Goal: Task Accomplishment & Management: Manage account settings

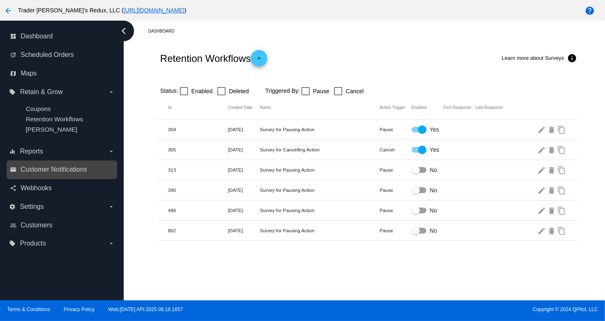
drag, startPoint x: 19, startPoint y: 161, endPoint x: 30, endPoint y: 176, distance: 18.1
click at [19, 161] on div "equalizer Reports arrow_drop_down" at bounding box center [62, 151] width 111 height 19
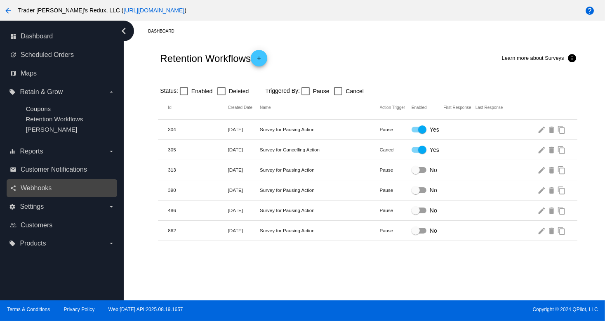
click at [33, 181] on div "share Webhooks" at bounding box center [62, 188] width 111 height 19
click at [40, 194] on link "share Webhooks" at bounding box center [62, 188] width 105 height 13
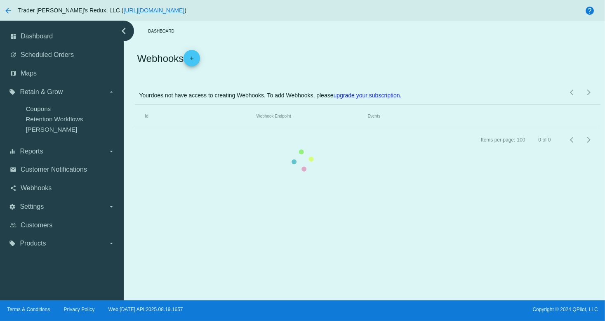
click at [135, 128] on mat-table "Id Webhook Endpoint Events" at bounding box center [367, 117] width 465 height 24
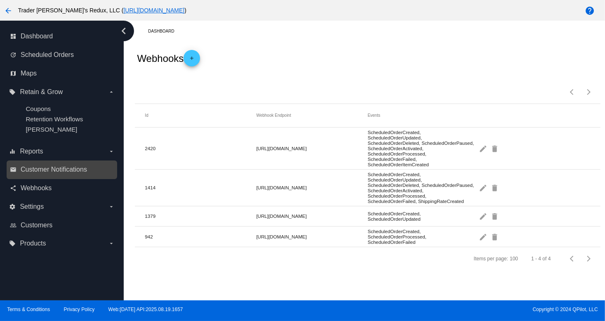
click at [24, 163] on div "email Customer Notifications" at bounding box center [62, 170] width 111 height 19
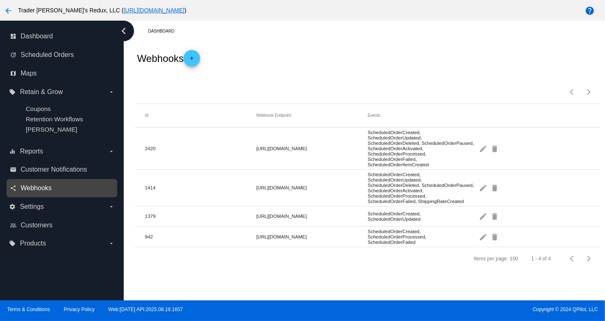
click at [27, 187] on span "Webhooks" at bounding box center [36, 187] width 31 height 7
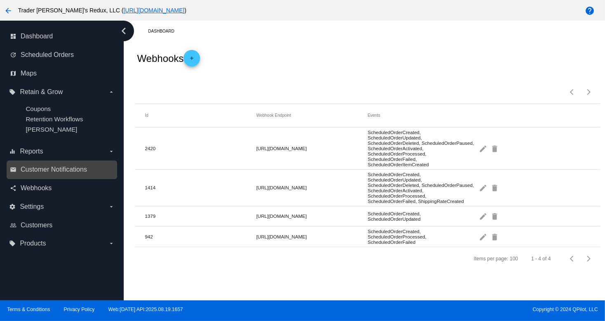
click at [33, 175] on link "email Customer Notifications" at bounding box center [62, 169] width 105 height 13
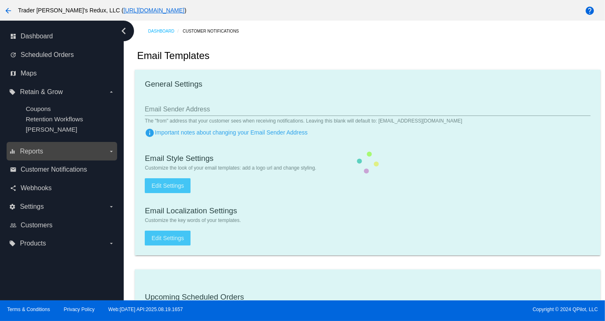
click at [36, 151] on span "Reports" at bounding box center [31, 151] width 23 height 7
click at [0, 0] on input "equalizer Reports arrow_drop_down" at bounding box center [0, 0] width 0 height 0
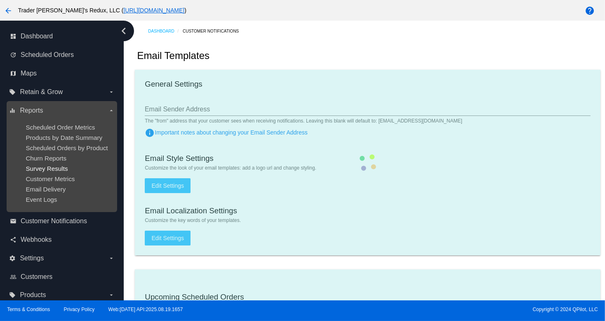
click at [49, 170] on span "Survey Results" at bounding box center [47, 168] width 42 height 7
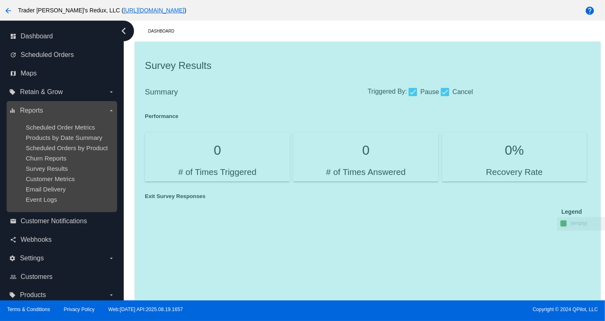
drag, startPoint x: 44, startPoint y: 152, endPoint x: 74, endPoint y: 152, distance: 30.5
click at [43, 151] on ul "Scheduled Order Metrics Products by Date Summary Scheduled Orders by Product Ch…" at bounding box center [61, 163] width 105 height 92
click at [62, 139] on span "Products by Date Summary" at bounding box center [64, 137] width 77 height 7
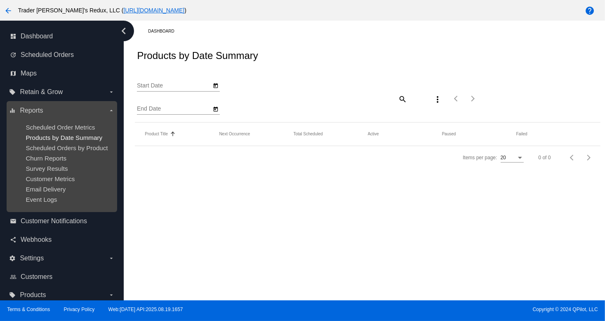
click at [62, 135] on span "Products by Date Summary" at bounding box center [64, 137] width 77 height 7
click at [60, 124] on span "Scheduled Order Metrics" at bounding box center [60, 127] width 69 height 7
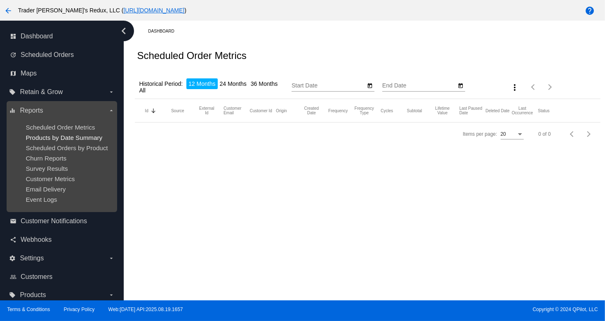
click at [64, 138] on span "Products by Date Summary" at bounding box center [64, 137] width 77 height 7
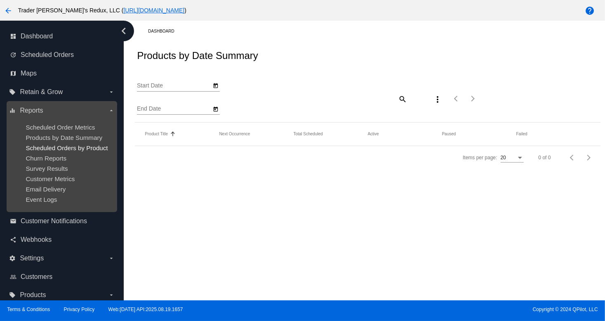
click at [71, 147] on span "Scheduled Orders by Product" at bounding box center [67, 147] width 82 height 7
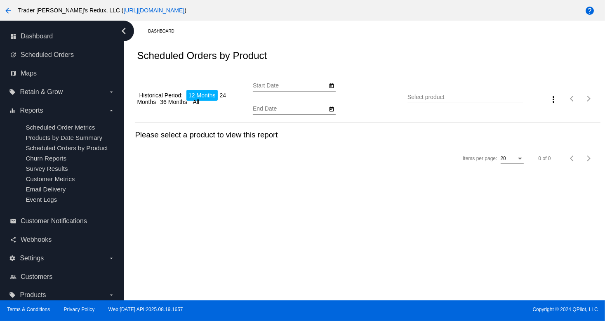
type input "[DATE]"
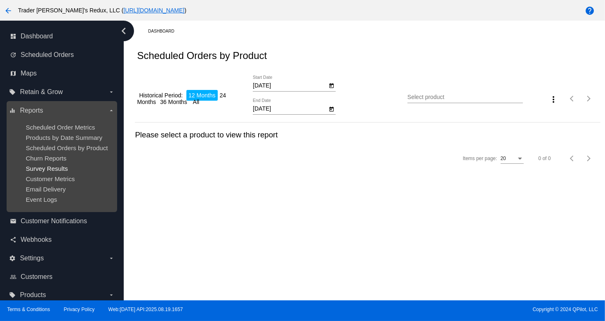
click at [53, 172] on span "Survey Results" at bounding box center [47, 168] width 42 height 7
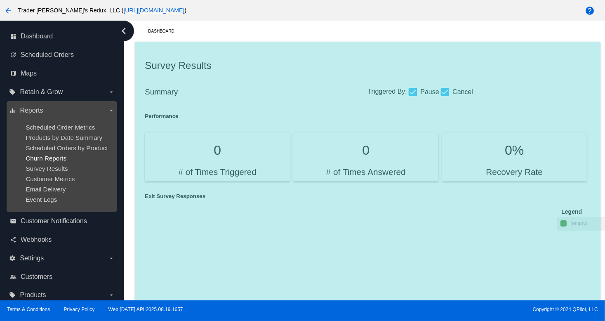
click at [64, 159] on span "Churn Reports" at bounding box center [46, 158] width 41 height 7
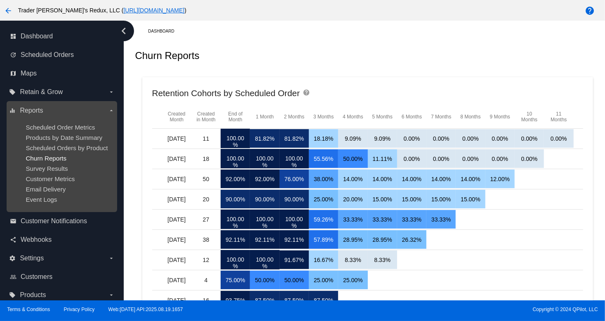
drag, startPoint x: 87, startPoint y: 165, endPoint x: 45, endPoint y: 159, distance: 42.8
click at [51, 161] on ul "Scheduled Order Metrics Products by Date Summary Scheduled Orders by Product Ch…" at bounding box center [61, 163] width 105 height 92
click at [45, 159] on span "Churn Reports" at bounding box center [46, 158] width 41 height 7
click at [46, 170] on span "Survey Results" at bounding box center [47, 168] width 42 height 7
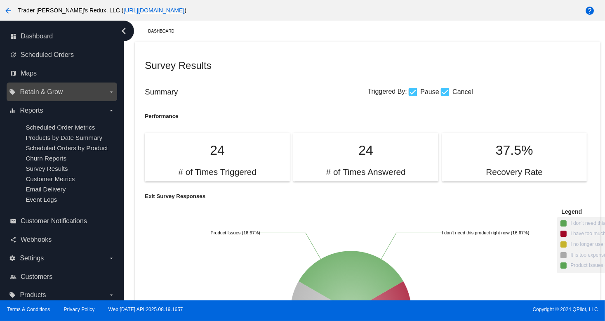
click at [34, 87] on label "local_offer Retain & Grow arrow_drop_down" at bounding box center [61, 91] width 105 height 13
click at [0, 0] on input "local_offer Retain & Grow arrow_drop_down" at bounding box center [0, 0] width 0 height 0
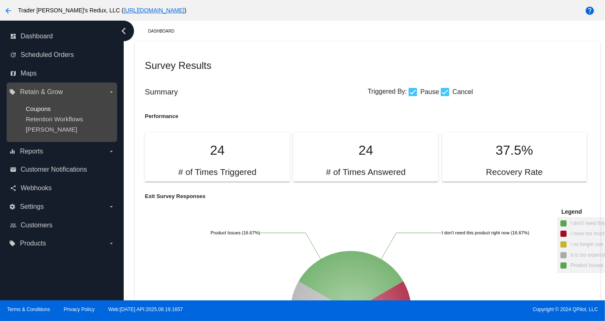
click at [49, 108] on span "Coupons" at bounding box center [38, 108] width 25 height 7
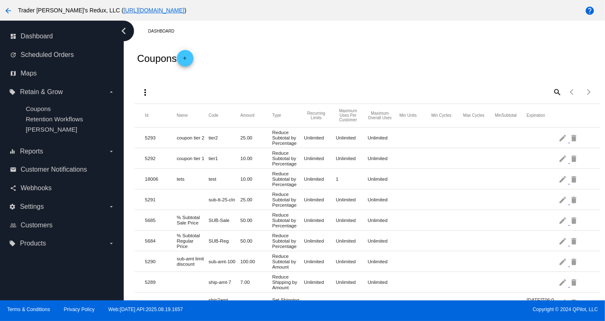
drag, startPoint x: 447, startPoint y: 253, endPoint x: 497, endPoint y: 225, distance: 56.7
click at [378, 78] on div "more_vert search Items per page: 100 1 - 40 of 40" at bounding box center [367, 89] width 465 height 29
click at [43, 185] on span "Webhooks" at bounding box center [36, 187] width 31 height 7
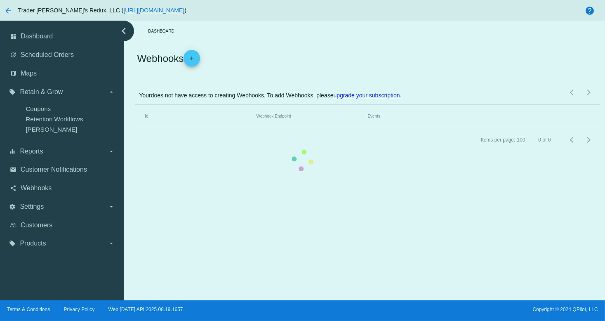
click at [135, 128] on mat-table "Id Webhook Endpoint Events" at bounding box center [367, 117] width 465 height 24
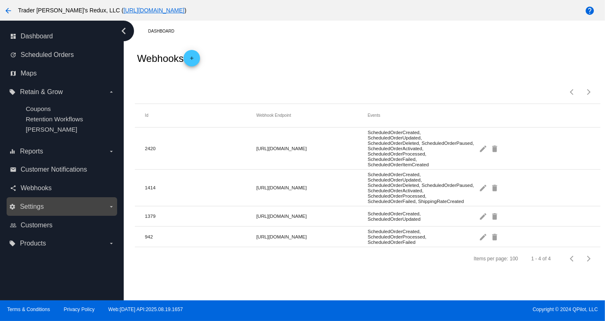
click at [32, 215] on div "settings Settings arrow_drop_down" at bounding box center [62, 206] width 111 height 19
click at [31, 215] on div "settings Settings arrow_drop_down" at bounding box center [62, 206] width 111 height 19
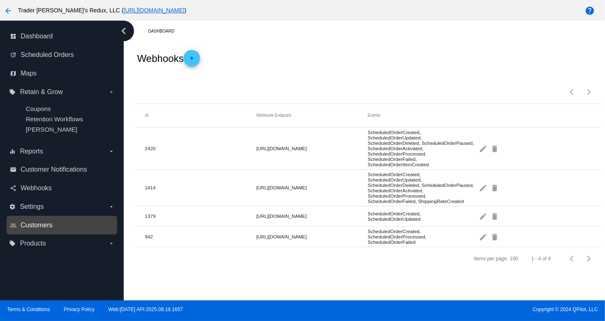
click at [38, 227] on span "Customers" at bounding box center [37, 225] width 32 height 7
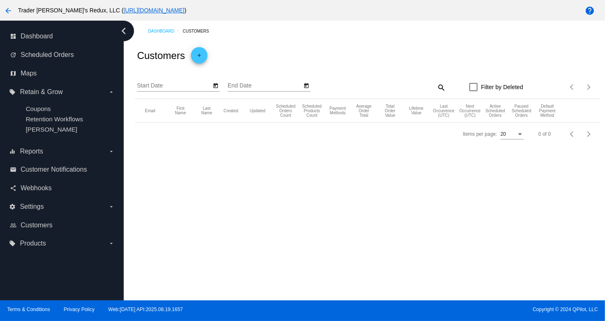
click at [135, 123] on mat-table "Email First Name Last Name Created Updated Scheduled Orders Count Scheduled Pro…" at bounding box center [367, 111] width 465 height 24
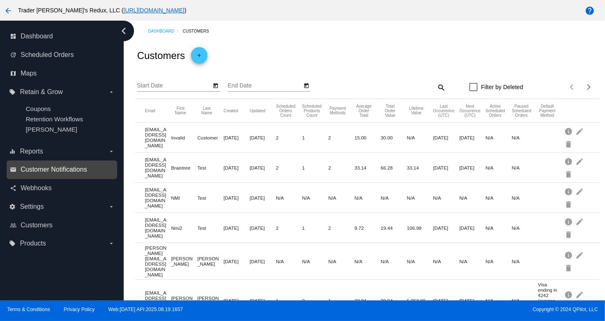
click at [33, 173] on span "Customer Notifications" at bounding box center [54, 169] width 66 height 7
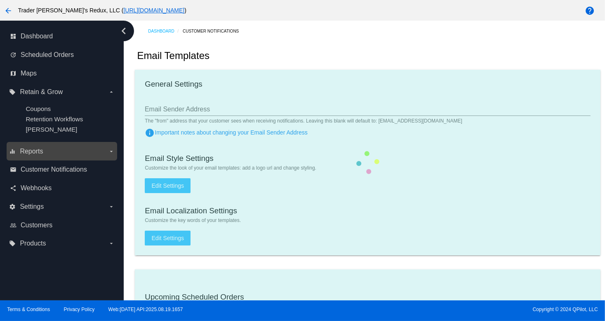
click at [33, 149] on span "Reports" at bounding box center [31, 151] width 23 height 7
click at [0, 0] on input "equalizer Reports arrow_drop_down" at bounding box center [0, 0] width 0 height 0
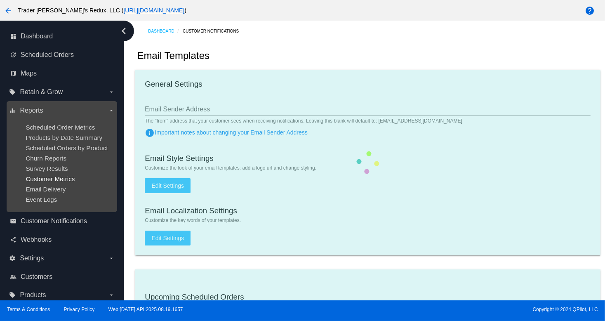
checkbox input "true"
type input "1"
checkbox input "true"
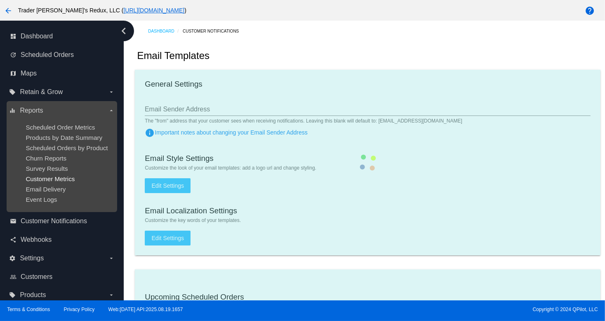
checkbox input "true"
type input "[EMAIL_ADDRESS][DOMAIN_NAME]"
click at [35, 178] on span "Customer Metrics" at bounding box center [50, 178] width 49 height 7
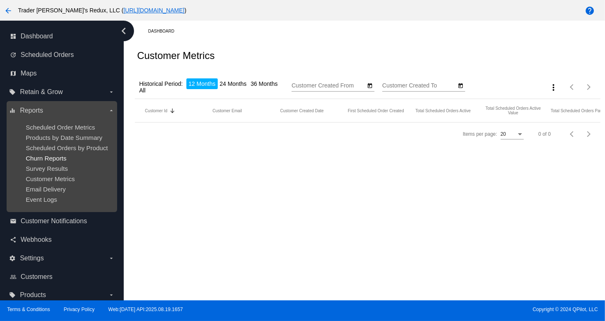
click at [40, 161] on span "Churn Reports" at bounding box center [46, 158] width 41 height 7
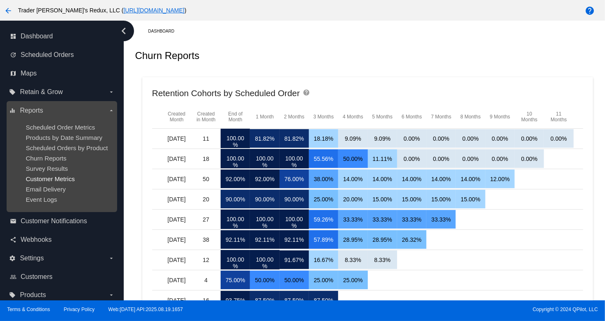
click at [61, 177] on span "Customer Metrics" at bounding box center [50, 178] width 49 height 7
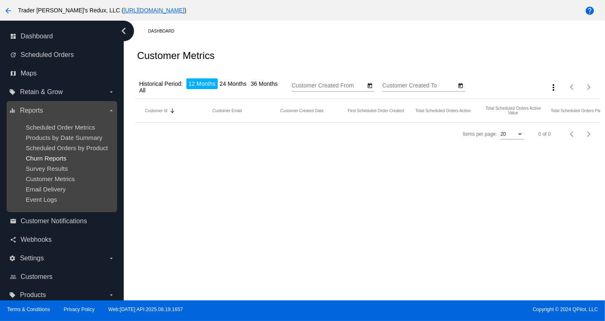
click at [29, 158] on span "Churn Reports" at bounding box center [46, 158] width 41 height 7
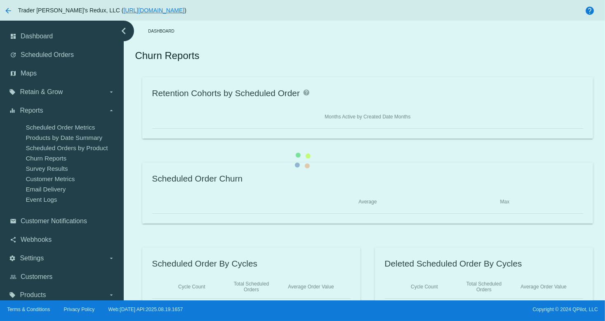
click at [135, 135] on div "Retention Cohorts by Scheduled Order help Months Active by Created Date Months …" at bounding box center [367, 192] width 465 height 231
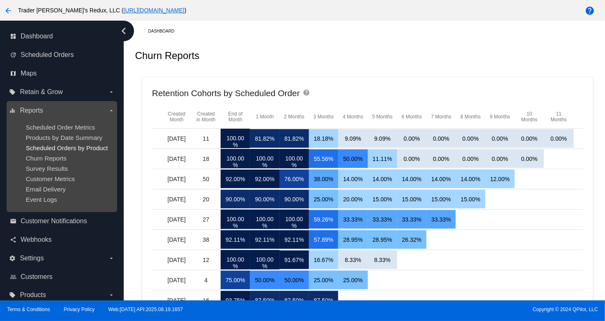
click at [60, 147] on span "Scheduled Orders by Product" at bounding box center [67, 147] width 82 height 7
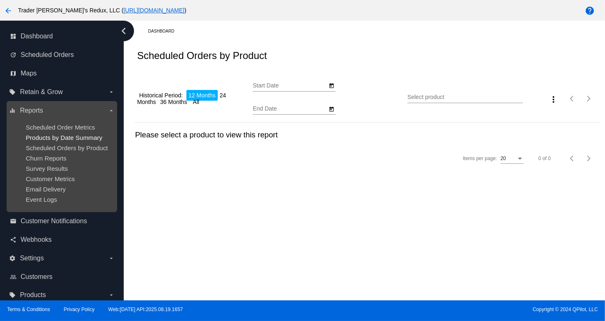
type input "[DATE]"
click at [58, 136] on span "Products by Date Summary" at bounding box center [64, 137] width 77 height 7
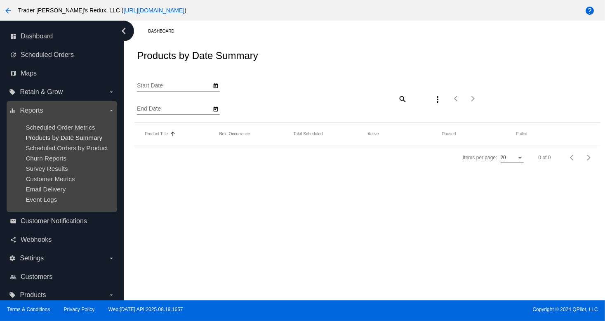
type input "[DATE]"
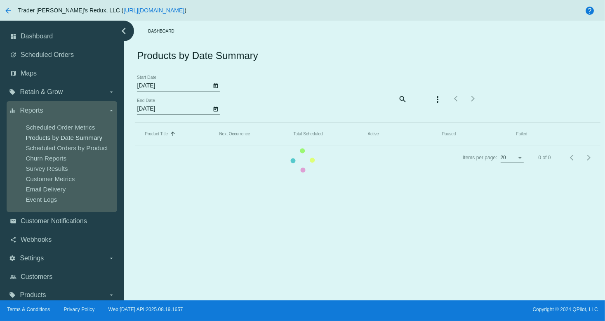
click at [135, 134] on mat-table "Product Title Sorted by Title ascending Next Occurrence Total Scheduled Active …" at bounding box center [367, 135] width 465 height 24
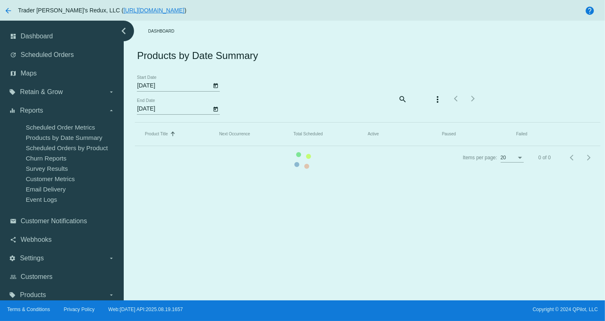
click at [135, 124] on mat-table "Product Title Sorted by Title ascending Next Occurrence Total Scheduled Active …" at bounding box center [367, 135] width 465 height 24
click at [135, 123] on mat-table "Product Title Sorted by Title ascending Next Occurrence Total Scheduled Active …" at bounding box center [367, 135] width 465 height 24
click at [41, 91] on div "dashboard Dashboard update Scheduled Orders map Maps local_offer Retain & Grow …" at bounding box center [302, 161] width 605 height 280
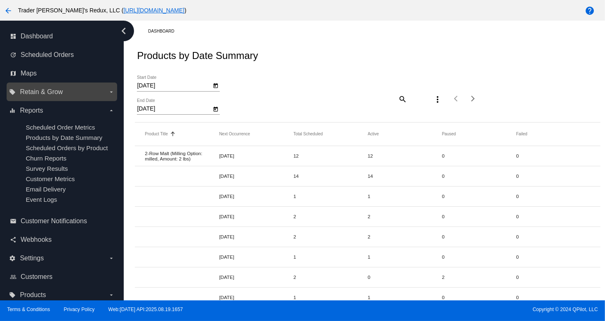
click at [42, 94] on span "Retain & Grow" at bounding box center [41, 91] width 43 height 7
click at [0, 0] on input "local_offer Retain & Grow arrow_drop_down" at bounding box center [0, 0] width 0 height 0
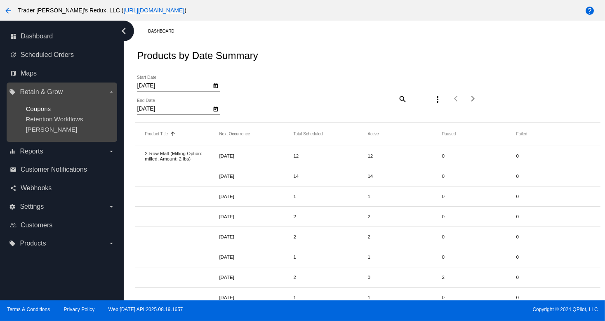
click at [45, 107] on span "Coupons" at bounding box center [38, 108] width 25 height 7
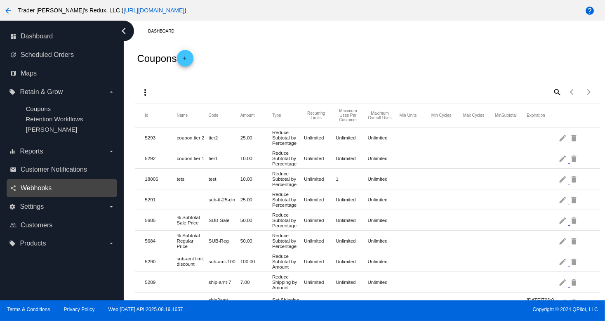
click at [40, 192] on span "Webhooks" at bounding box center [36, 187] width 31 height 7
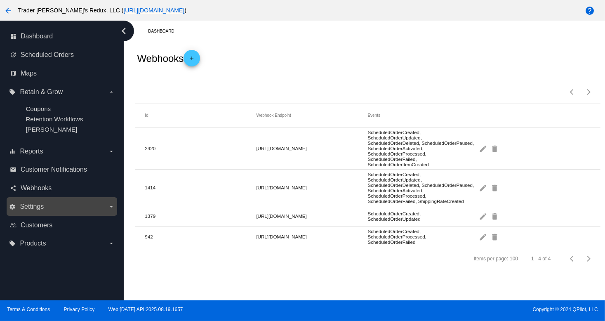
click at [45, 211] on label "settings Settings arrow_drop_down" at bounding box center [61, 206] width 105 height 13
click at [0, 0] on input "settings Settings arrow_drop_down" at bounding box center [0, 0] width 0 height 0
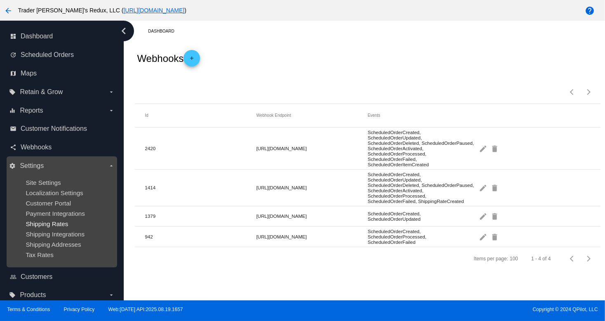
click at [40, 224] on span "Shipping Rates" at bounding box center [47, 223] width 43 height 7
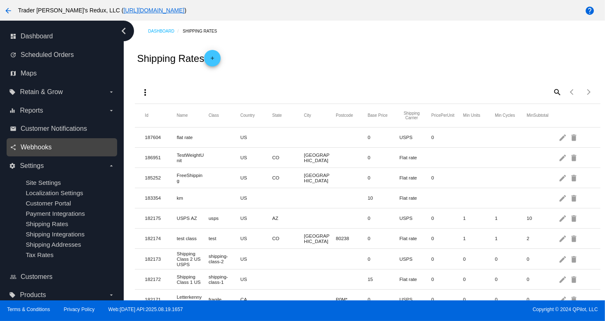
click at [38, 151] on span "Webhooks" at bounding box center [36, 147] width 31 height 7
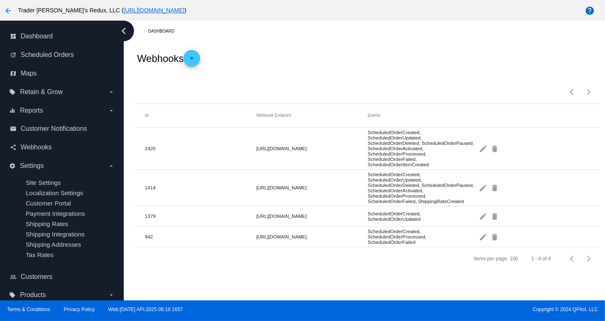
drag, startPoint x: 319, startPoint y: 64, endPoint x: 204, endPoint y: 73, distance: 115.1
click at [310, 68] on div "Webhooks add" at bounding box center [367, 58] width 465 height 33
click at [45, 52] on span "Scheduled Orders" at bounding box center [47, 54] width 53 height 7
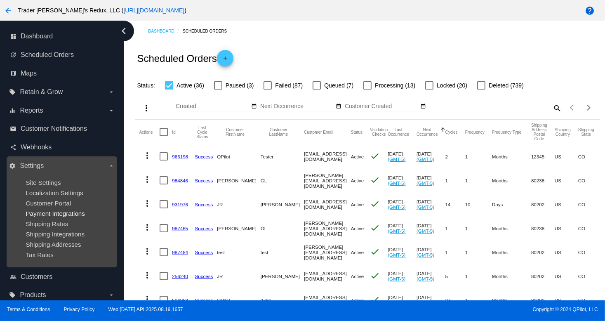
click at [50, 212] on span "Payment Integrations" at bounding box center [55, 213] width 59 height 7
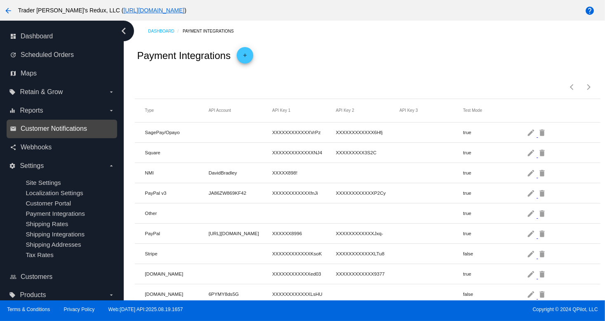
drag, startPoint x: 85, startPoint y: 129, endPoint x: 35, endPoint y: 140, distance: 52.1
click at [85, 130] on span "Customer Notifications" at bounding box center [54, 128] width 66 height 7
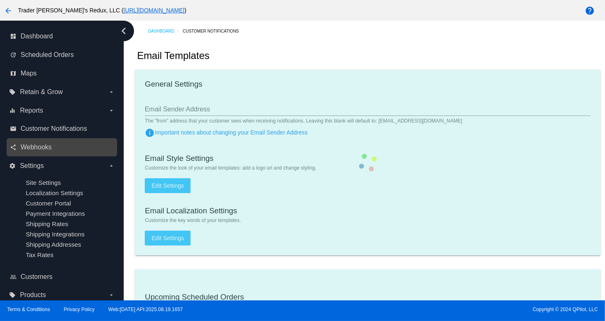
checkbox input "true"
type input "1"
checkbox input "true"
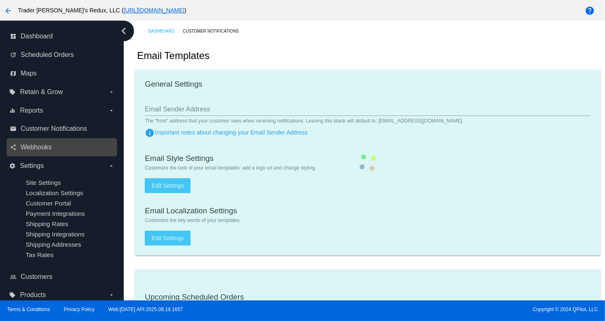
checkbox input "true"
type input "[EMAIL_ADDRESS][DOMAIN_NAME]"
click at [37, 152] on link "share Webhooks" at bounding box center [62, 147] width 105 height 13
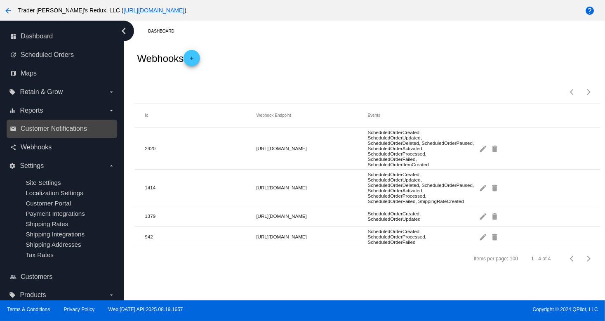
click at [56, 134] on link "email Customer Notifications" at bounding box center [62, 128] width 105 height 13
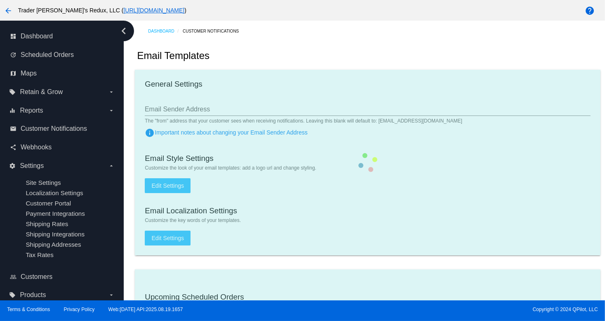
checkbox input "true"
type input "1"
checkbox input "true"
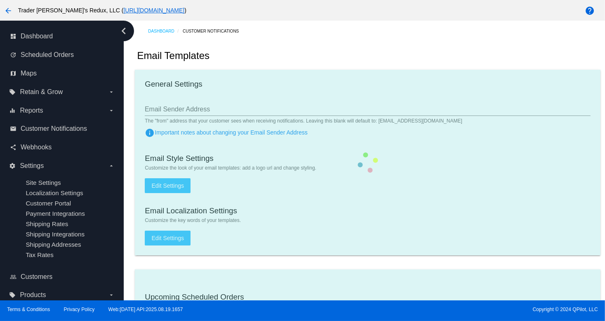
checkbox input "true"
type input "[EMAIL_ADDRESS][DOMAIN_NAME]"
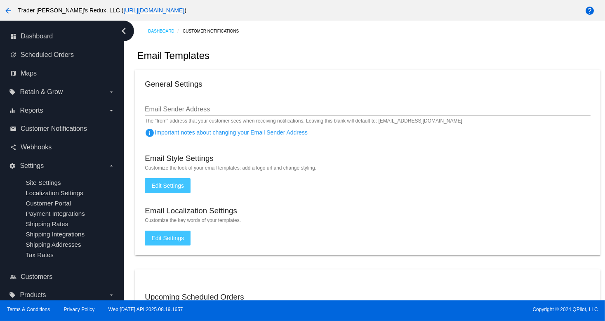
click at [284, 85] on div "General Settings" at bounding box center [368, 85] width 446 height 11
drag, startPoint x: 593, startPoint y: 222, endPoint x: 609, endPoint y: 230, distance: 17.7
click at [605, 230] on html "arrow_back Trader [PERSON_NAME]'s Redux, LLC ( [URL][DOMAIN_NAME] ) help dashbo…" at bounding box center [302, 160] width 605 height 321
click at [259, 63] on div "Email Templates" at bounding box center [367, 56] width 465 height 28
click at [59, 90] on span "Retain & Grow" at bounding box center [41, 91] width 43 height 7
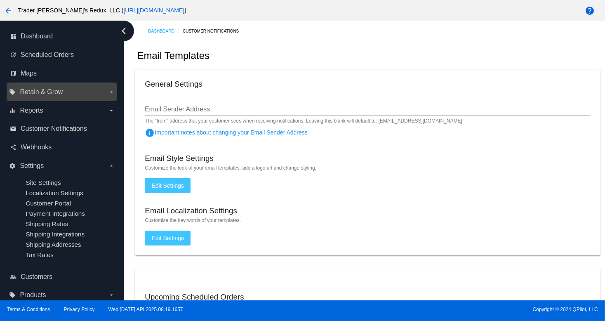
click at [0, 0] on input "local_offer Retain & Grow arrow_drop_down" at bounding box center [0, 0] width 0 height 0
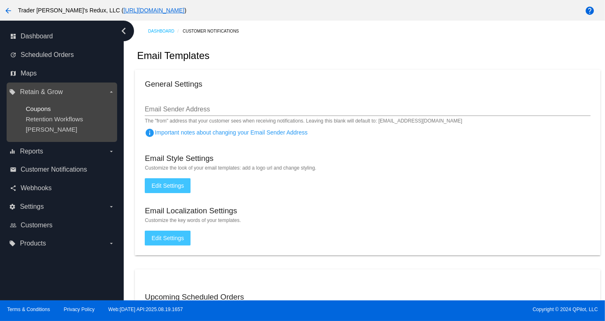
click at [46, 109] on span "Coupons" at bounding box center [38, 108] width 25 height 7
